Goal: Task Accomplishment & Management: Manage account settings

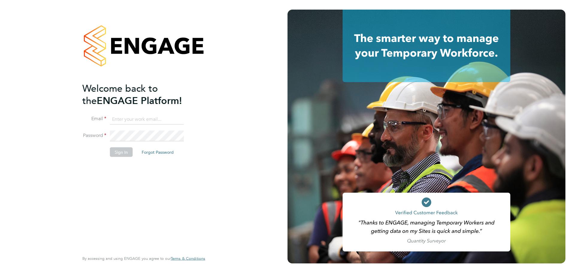
type input "[EMAIL_ADDRESS][DOMAIN_NAME]"
click at [114, 154] on button "Sign In" at bounding box center [121, 152] width 23 height 10
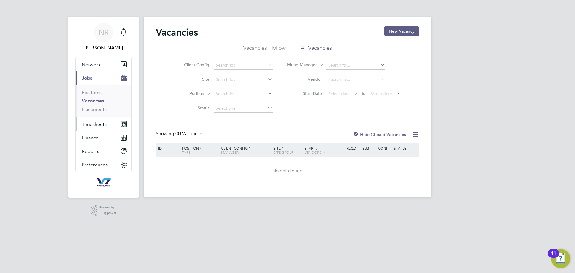
click at [96, 122] on span "Timesheets" at bounding box center [94, 124] width 25 height 6
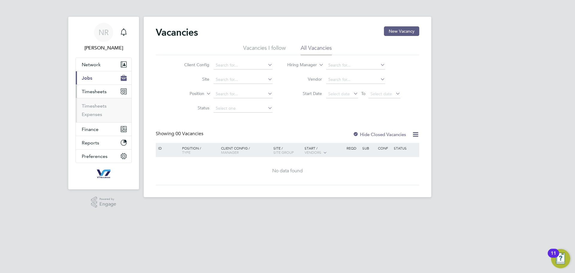
click at [93, 109] on li "Timesheets" at bounding box center [104, 107] width 45 height 8
click at [93, 107] on link "Timesheets" at bounding box center [94, 106] width 25 height 6
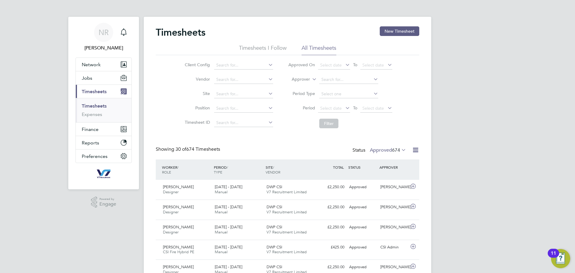
click at [263, 47] on li "Timesheets I Follow" at bounding box center [263, 49] width 48 height 11
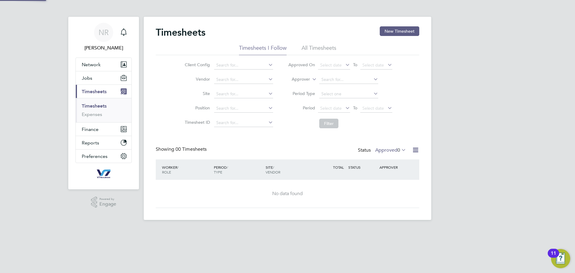
click at [320, 47] on li "All Timesheets" at bounding box center [319, 49] width 35 height 11
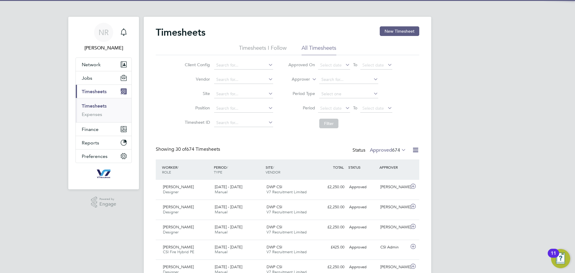
click at [378, 148] on label "Approved 674" at bounding box center [388, 150] width 36 height 6
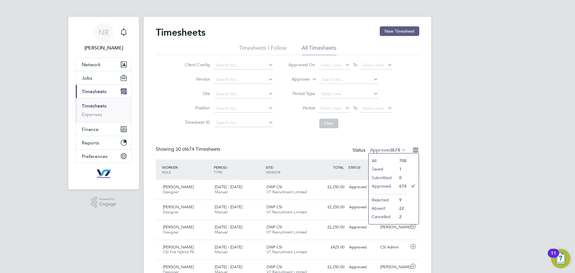
click at [332, 106] on span "Select date" at bounding box center [331, 107] width 22 height 5
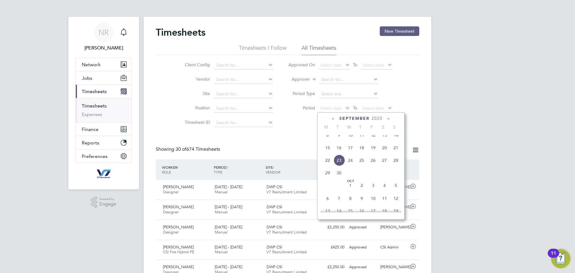
click at [328, 153] on span "15" at bounding box center [327, 147] width 11 height 11
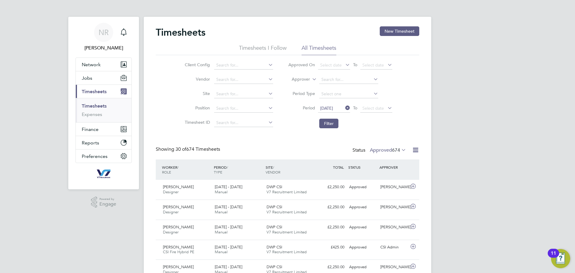
click at [376, 113] on li "Period 15 Sep 2025 To Select date" at bounding box center [340, 108] width 119 height 14
click at [381, 110] on span "Select date" at bounding box center [373, 107] width 22 height 5
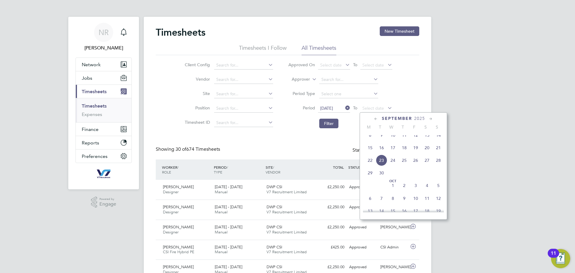
click at [437, 153] on span "21" at bounding box center [438, 147] width 11 height 11
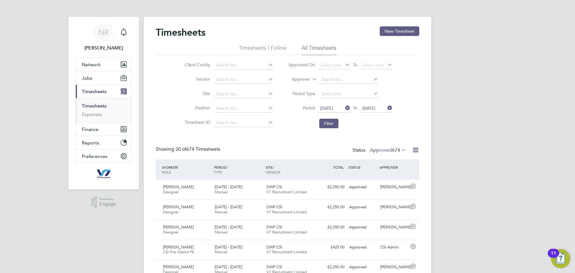
click at [315, 128] on li "Filter" at bounding box center [340, 124] width 119 height 16
click at [322, 125] on button "Filter" at bounding box center [328, 124] width 19 height 10
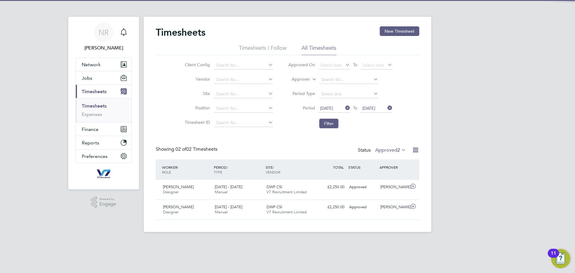
click at [395, 151] on label "Approved 2" at bounding box center [390, 150] width 31 height 6
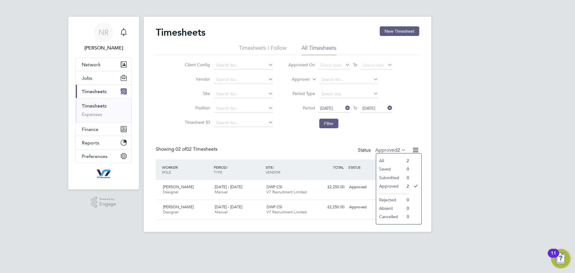
click at [468, 110] on div "NR Natasha Raso Notifications Applications: Network Team Members Businesses Sit…" at bounding box center [287, 120] width 575 height 241
click at [198, 186] on div "Richard Gibson Designer 15 - 21 Sep 2025" at bounding box center [187, 189] width 52 height 15
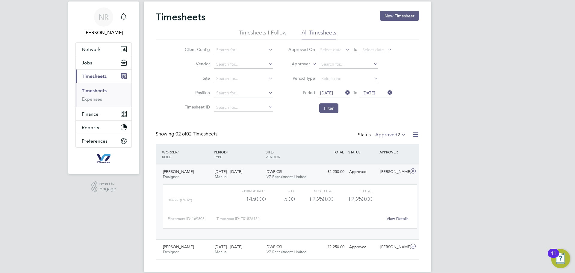
scroll to position [24, 0]
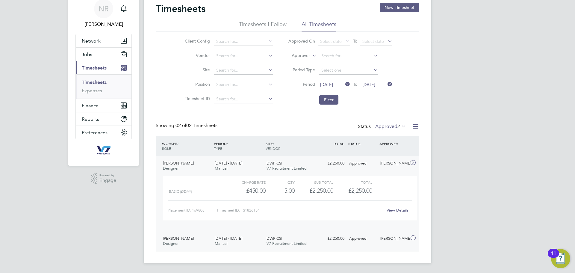
click at [342, 239] on div "£2,250.00 Approved" at bounding box center [331, 239] width 31 height 10
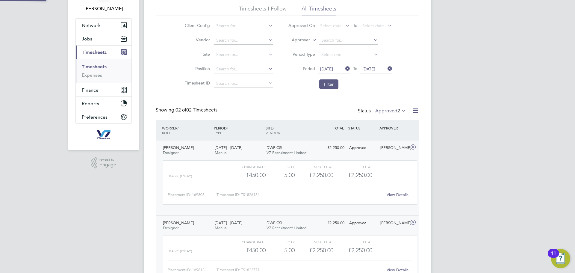
scroll to position [79, 0]
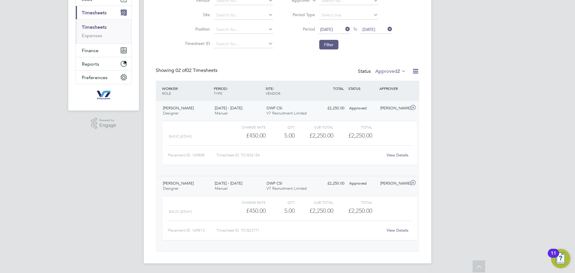
click at [395, 63] on div "Timesheets New Timesheet Timesheets I Follow All Timesheets Client Config Vendo…" at bounding box center [288, 100] width 264 height 304
click at [394, 71] on label "Approved 2" at bounding box center [390, 71] width 31 height 6
click at [243, 78] on div "Showing 02 of 02 Timesheets Status Approved 2" at bounding box center [288, 73] width 264 height 13
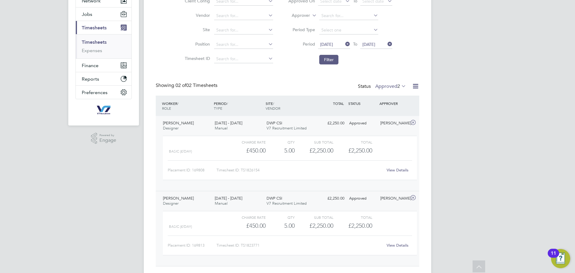
scroll to position [49, 0]
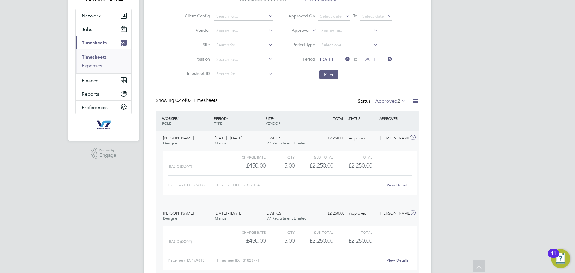
click at [99, 63] on link "Expenses" at bounding box center [92, 66] width 20 height 6
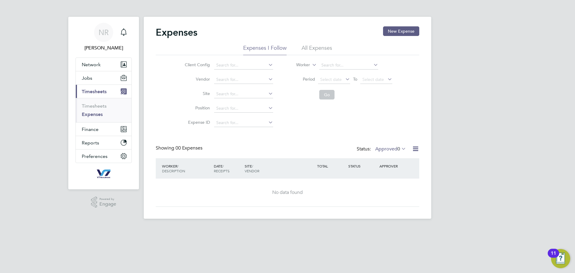
click at [327, 49] on li "All Expenses" at bounding box center [317, 49] width 31 height 11
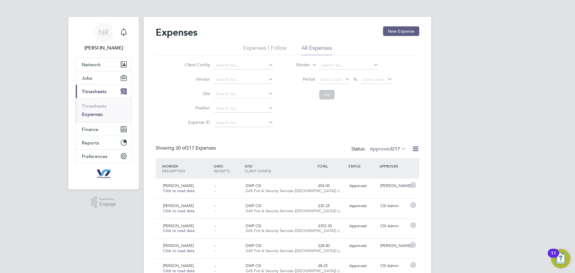
scroll to position [15, 52]
click at [385, 152] on div "Status: Approved 217" at bounding box center [379, 149] width 56 height 8
click at [333, 79] on span "Select date" at bounding box center [331, 79] width 22 height 5
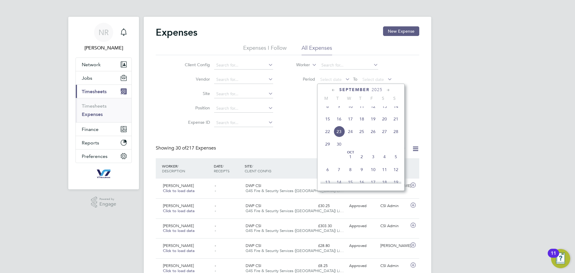
click at [325, 123] on span "15" at bounding box center [327, 118] width 11 height 11
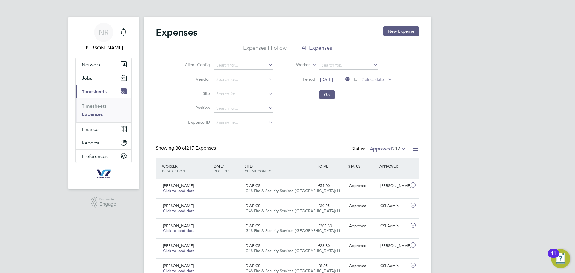
click at [368, 81] on span "Select date" at bounding box center [373, 79] width 22 height 5
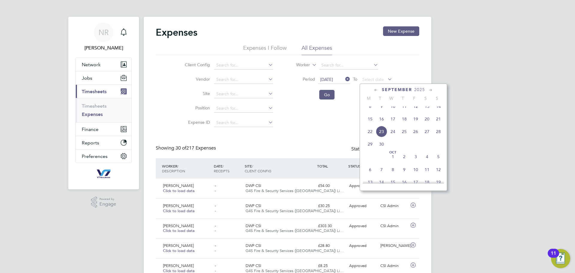
click at [437, 122] on span "21" at bounding box center [438, 118] width 11 height 11
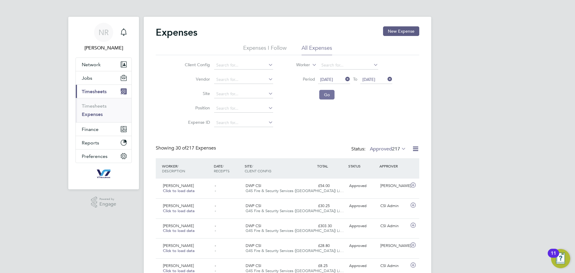
click at [329, 94] on button "Go" at bounding box center [326, 95] width 15 height 10
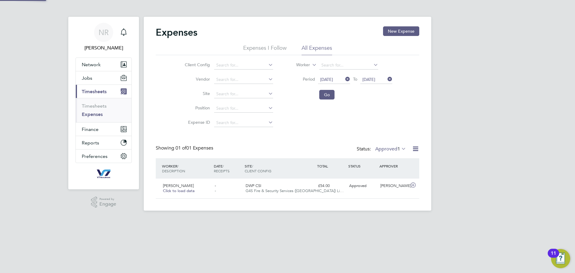
click at [388, 149] on label "Approved 1" at bounding box center [390, 149] width 31 height 6
click at [313, 152] on div "Showing 01 of 01 Expenses Status: Approved 1" at bounding box center [288, 151] width 264 height 13
click at [412, 187] on icon at bounding box center [412, 185] width 7 height 5
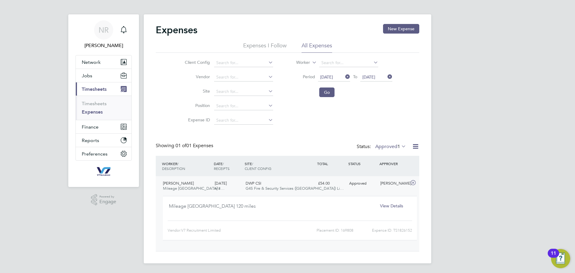
click at [394, 200] on div "Mileage Arden House 120 miles View Details Client Config: G4S Fire & Security S…" at bounding box center [290, 218] width 254 height 44
click at [387, 205] on span "View Details" at bounding box center [391, 205] width 23 height 5
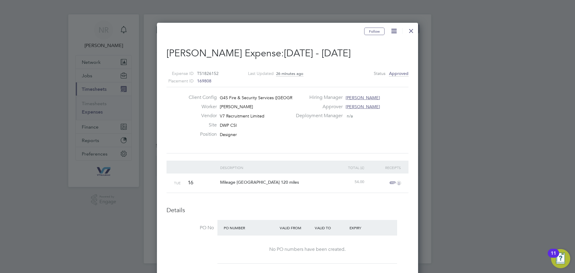
click at [230, 183] on span "Mileage Arden House 120 miles" at bounding box center [259, 181] width 79 height 5
click at [291, 183] on div "Mileage Arden House 120 miles" at bounding box center [274, 181] width 111 height 17
drag, startPoint x: 273, startPoint y: 182, endPoint x: 220, endPoint y: 184, distance: 53.1
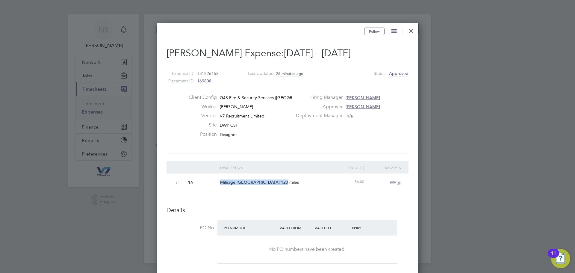
click at [220, 184] on div "Mileage Arden House 120 miles" at bounding box center [274, 181] width 111 height 17
copy span "Mileage Arden House 120 miles"
click at [411, 33] on div at bounding box center [411, 29] width 11 height 11
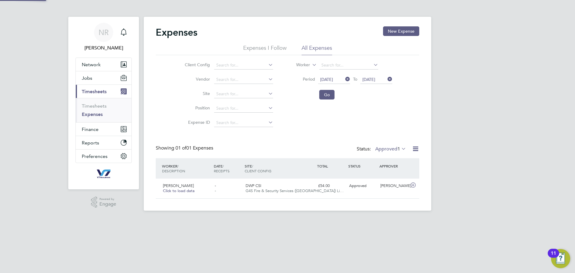
scroll to position [15, 73]
click at [93, 128] on span "Finance" at bounding box center [90, 129] width 17 height 6
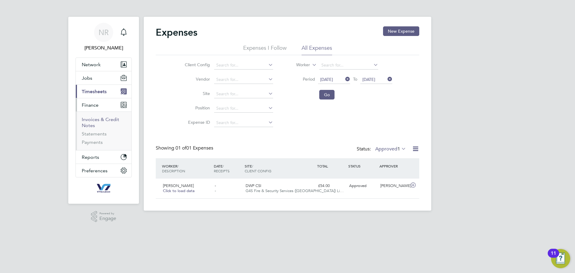
click at [96, 119] on link "Invoices & Credit Notes" at bounding box center [100, 123] width 37 height 12
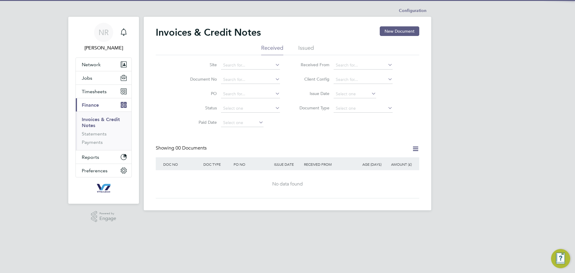
click at [310, 51] on li "Issued" at bounding box center [306, 49] width 16 height 11
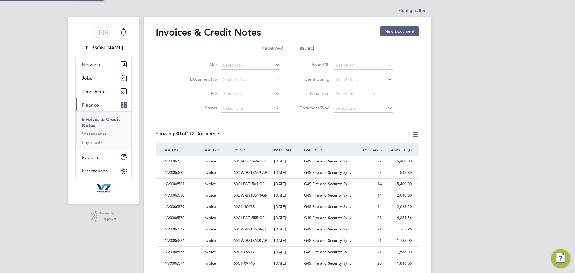
scroll to position [11, 41]
